Goal: Navigation & Orientation: Find specific page/section

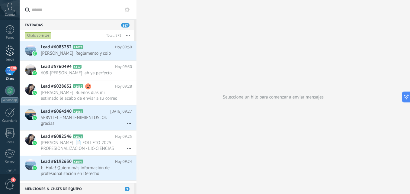
click at [6, 57] on link "Leads" at bounding box center [10, 53] width 20 height 17
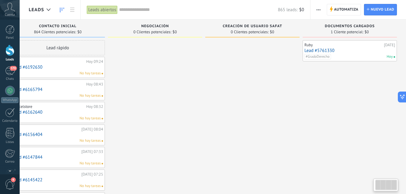
drag, startPoint x: 281, startPoint y: 104, endPoint x: 219, endPoint y: 103, distance: 61.7
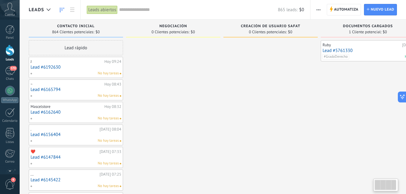
drag, startPoint x: 233, startPoint y: 102, endPoint x: 355, endPoint y: 84, distance: 122.9
drag, startPoint x: 259, startPoint y: 68, endPoint x: 264, endPoint y: 86, distance: 18.6
click at [10, 31] on div at bounding box center [9, 29] width 9 height 9
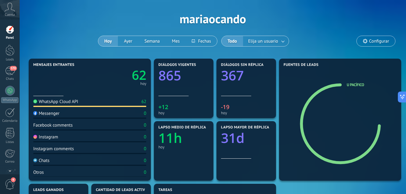
scroll to position [30, 0]
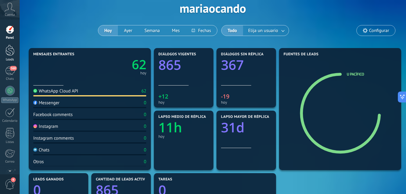
click at [8, 52] on div at bounding box center [9, 50] width 9 height 11
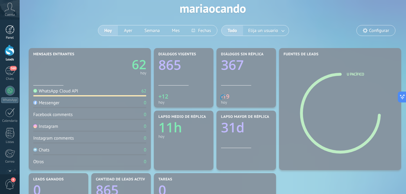
click at [13, 36] on link "Panel" at bounding box center [10, 32] width 20 height 15
